Goal: Book appointment/travel/reservation

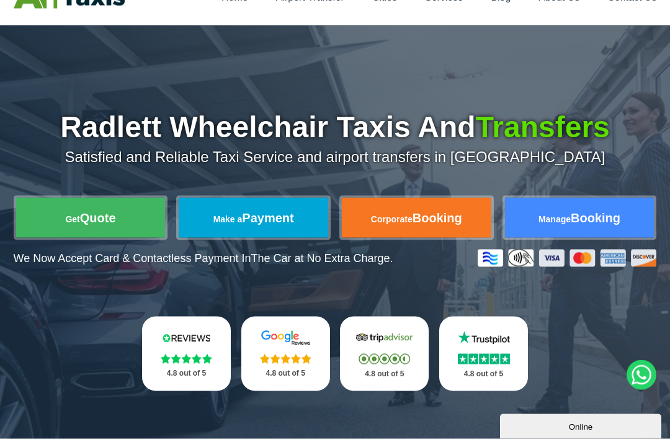
scroll to position [68, 0]
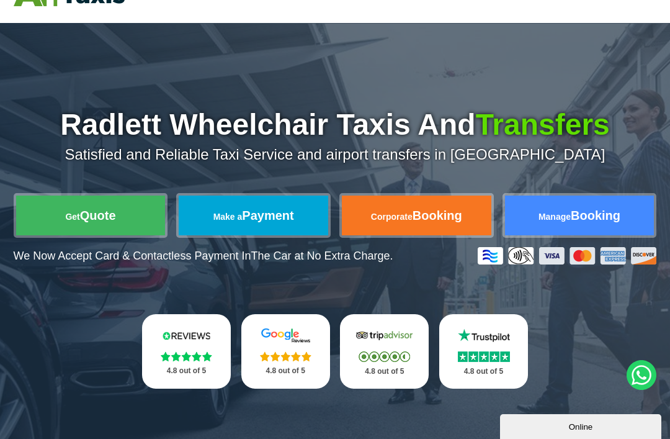
click at [147, 215] on link "Get Quote" at bounding box center [91, 215] width 150 height 40
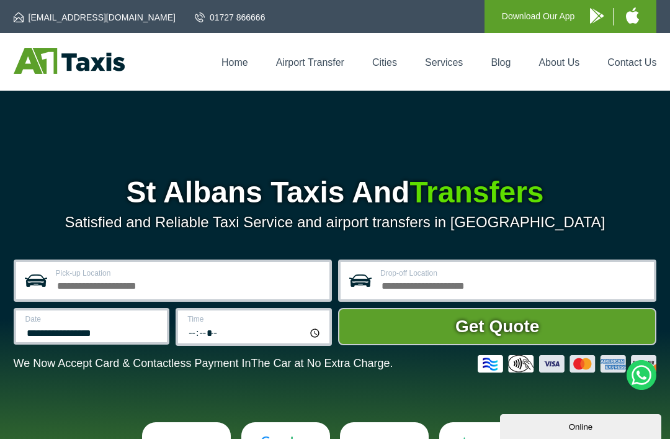
click at [151, 288] on input "Pick-up Location" at bounding box center [189, 284] width 266 height 15
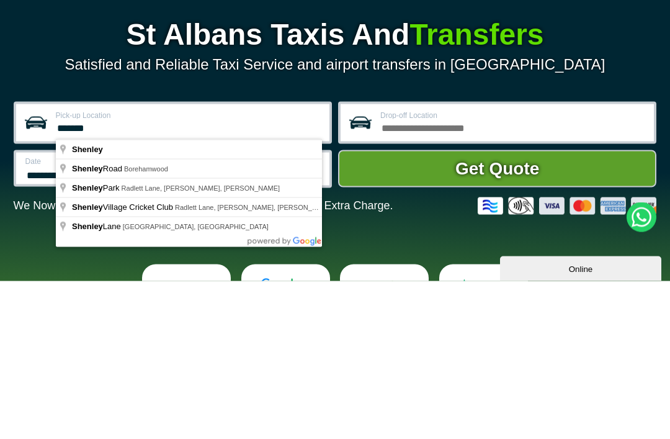
type input "**********"
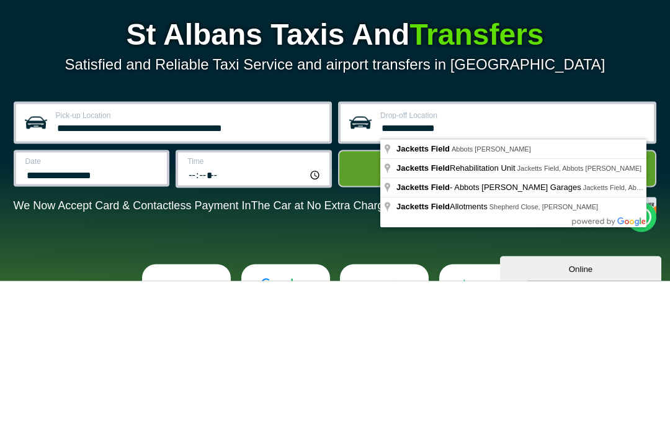
type input "**********"
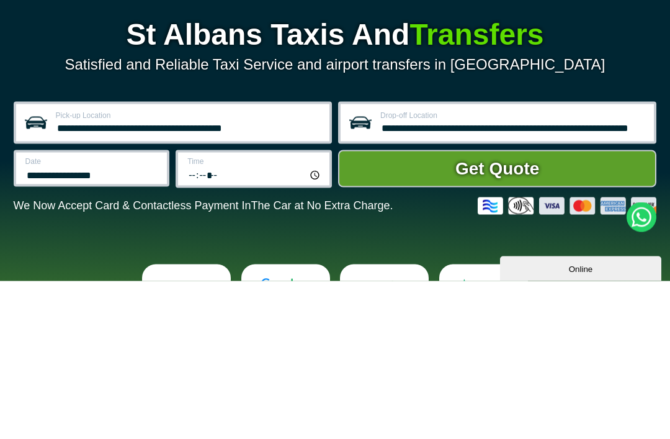
scroll to position [158, 0]
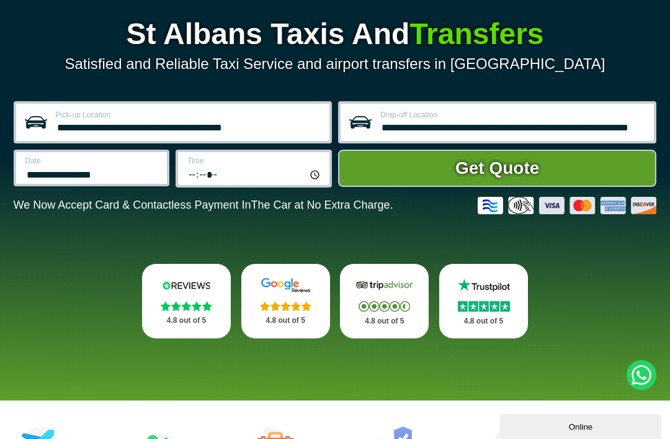
click at [535, 179] on button "Get Quote" at bounding box center [497, 168] width 318 height 37
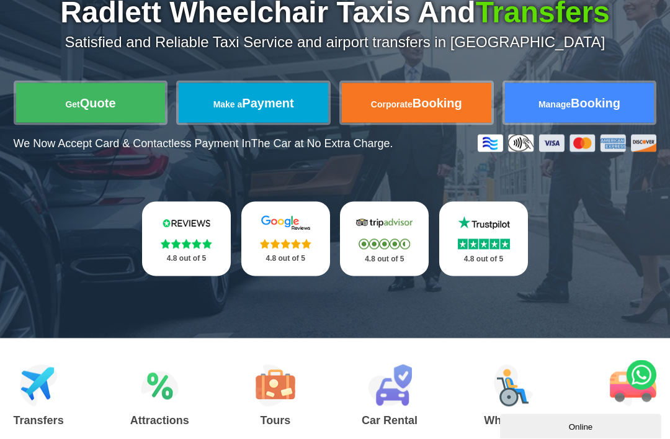
scroll to position [179, 0]
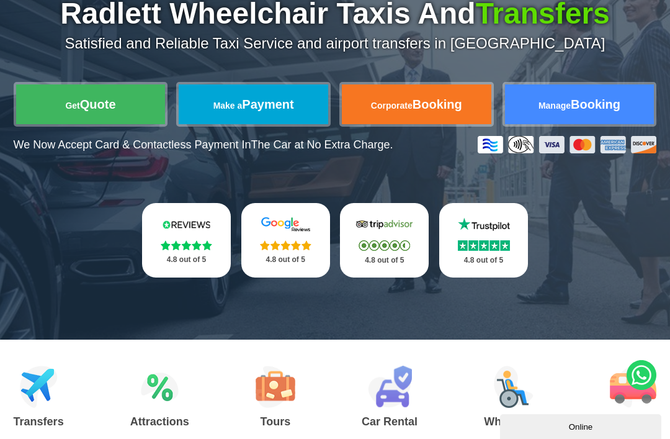
click at [525, 398] on img at bounding box center [514, 386] width 40 height 42
click at [519, 395] on img at bounding box center [514, 386] width 40 height 42
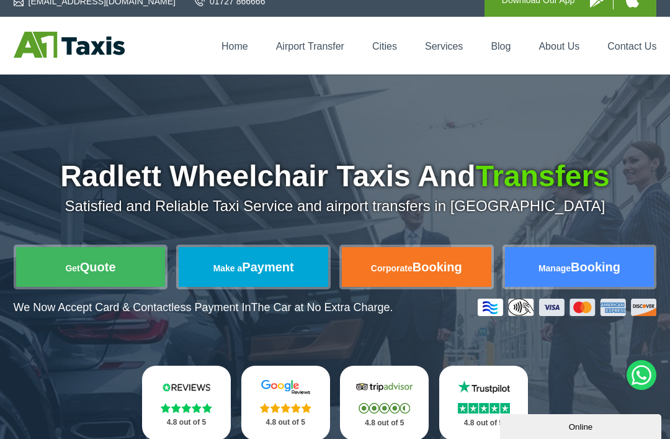
scroll to position [0, 0]
